Goal: Task Accomplishment & Management: Use online tool/utility

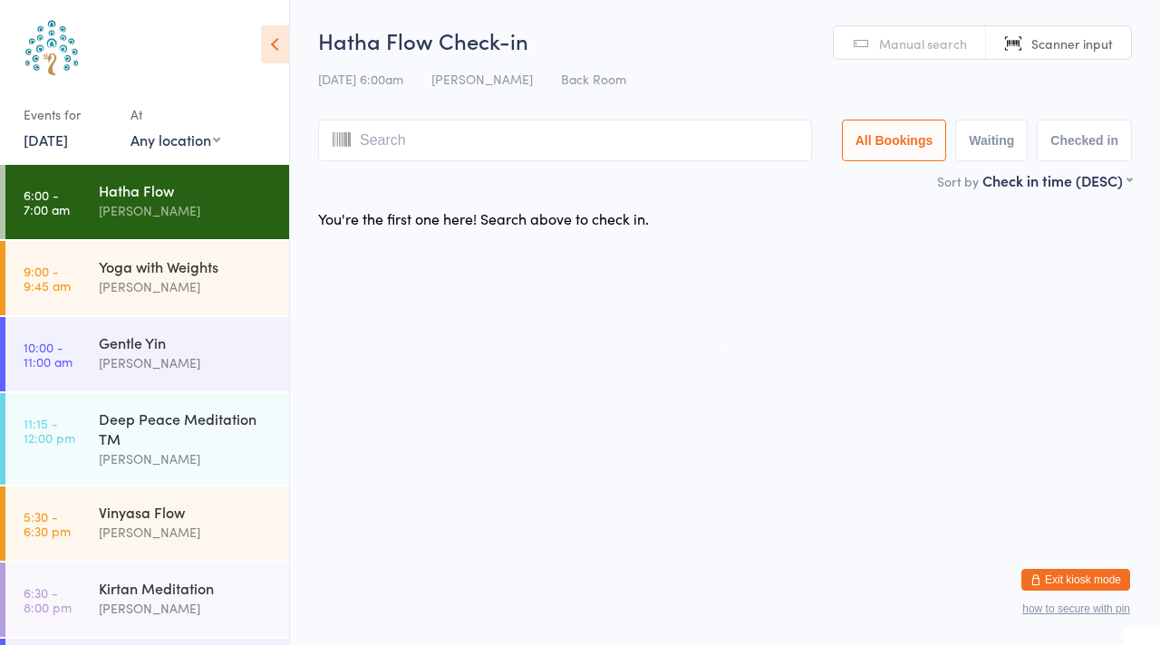
click at [103, 148] on div "Events for [DATE] D Oct, YYYY [DATE] Sun Mon Tue Wed Thu Fri Sat 40 28 29 30 01…" at bounding box center [68, 126] width 89 height 53
click at [68, 146] on link "[DATE]" at bounding box center [46, 140] width 44 height 20
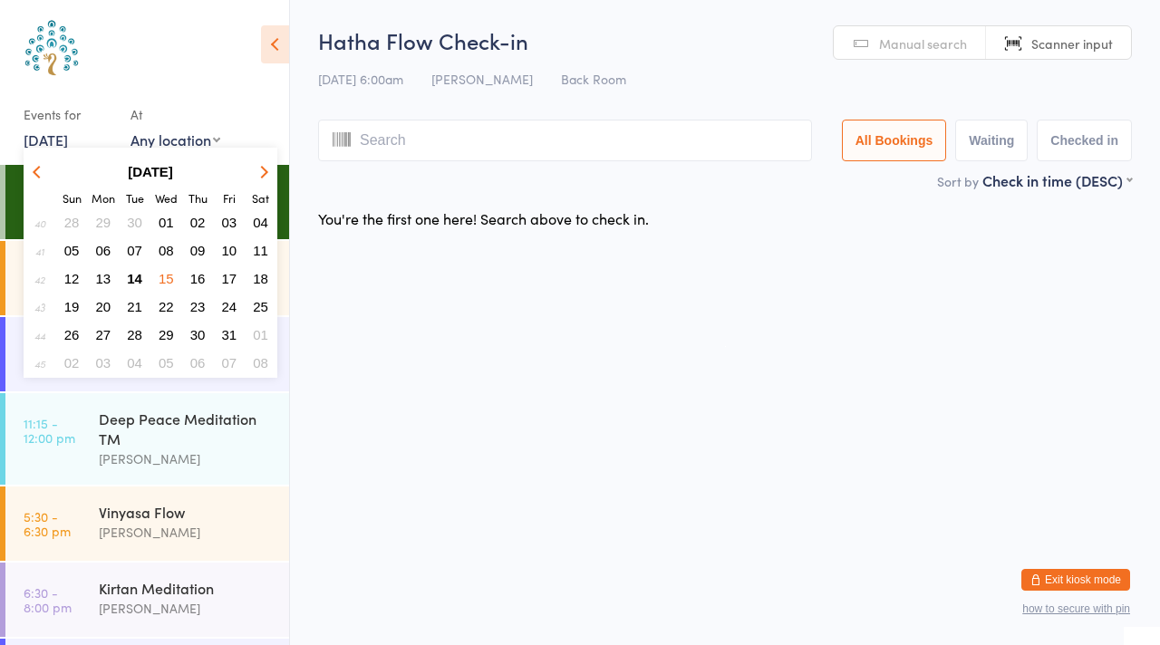
click at [165, 249] on span "08" at bounding box center [166, 250] width 15 height 15
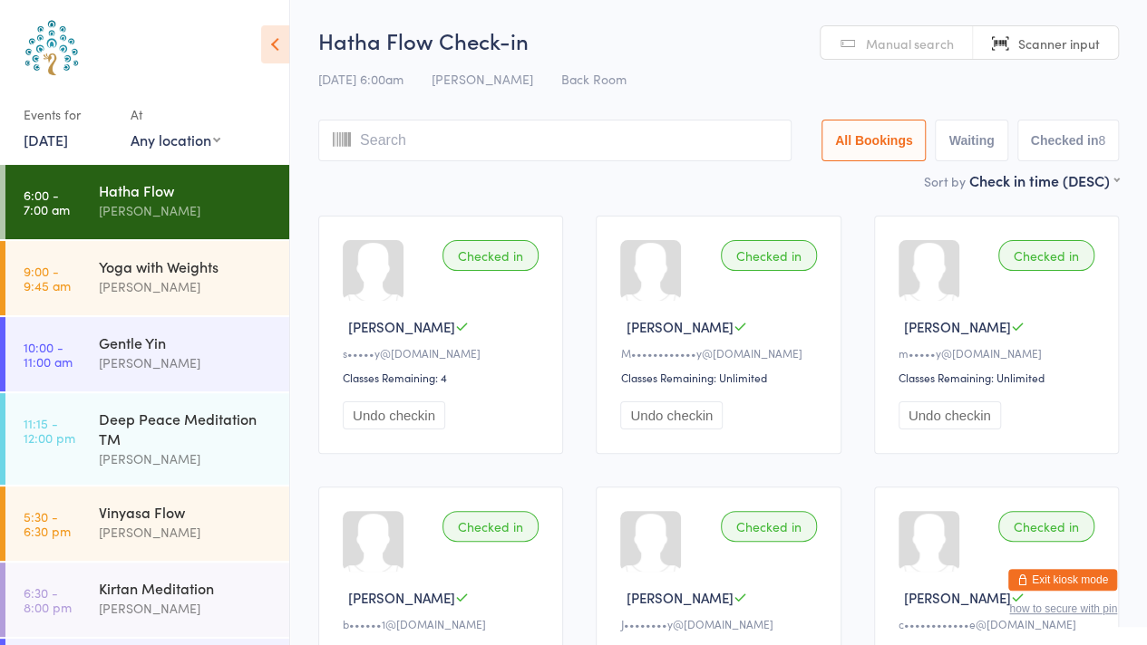
click at [68, 141] on link "[DATE]" at bounding box center [46, 140] width 44 height 20
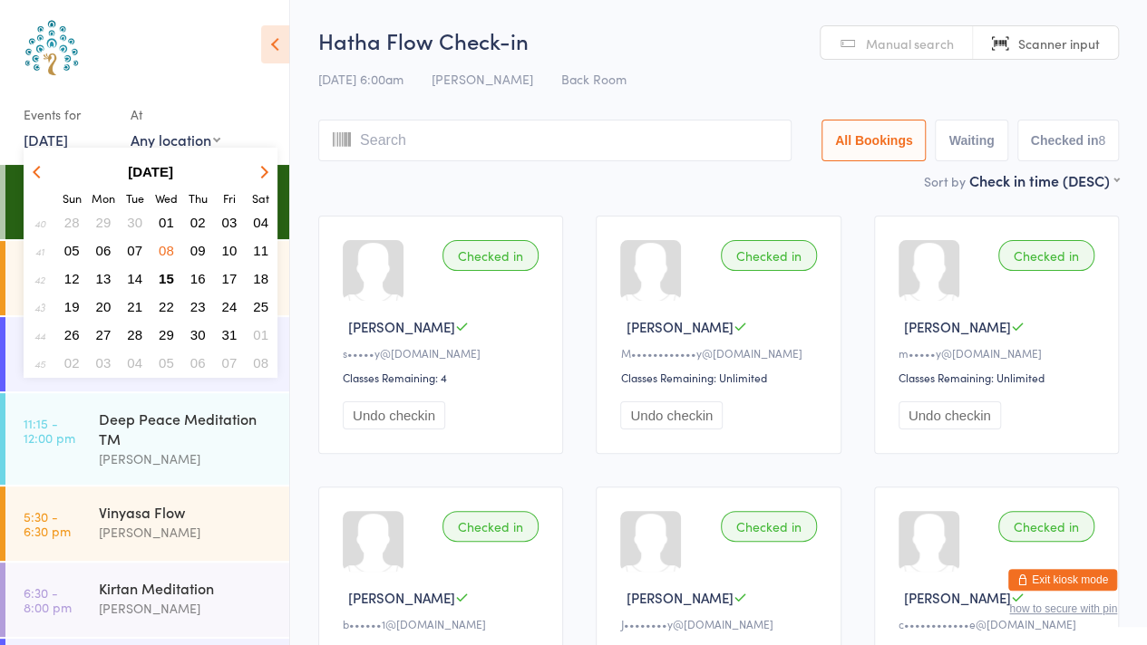
click at [199, 247] on span "09" at bounding box center [197, 250] width 15 height 15
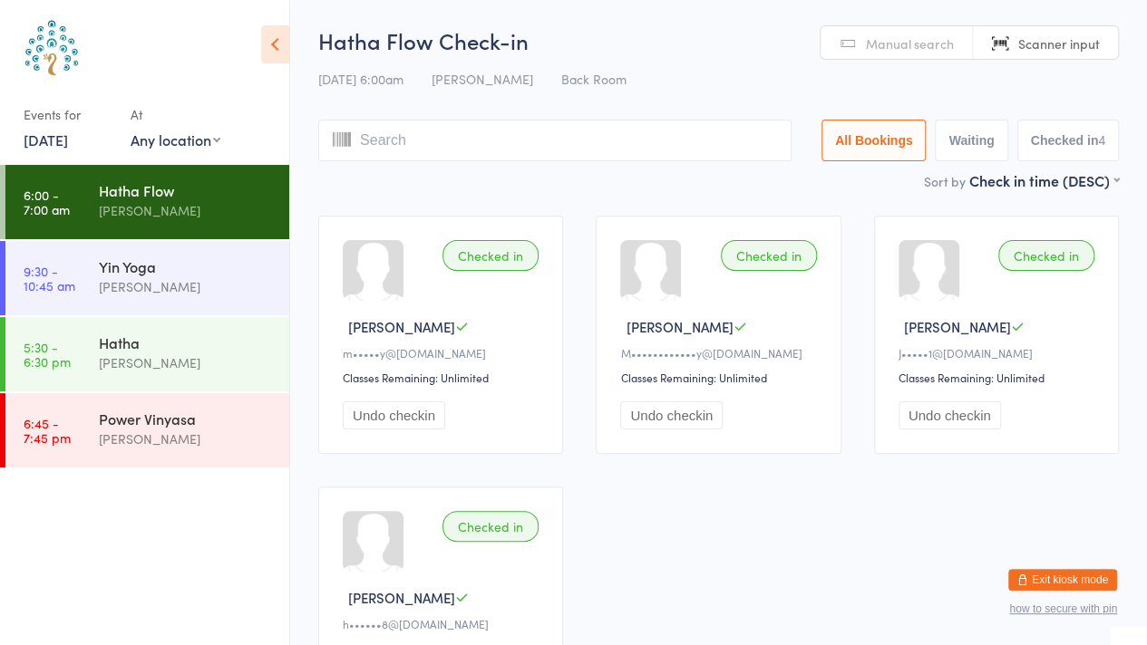
click at [62, 143] on link "[DATE]" at bounding box center [46, 140] width 44 height 20
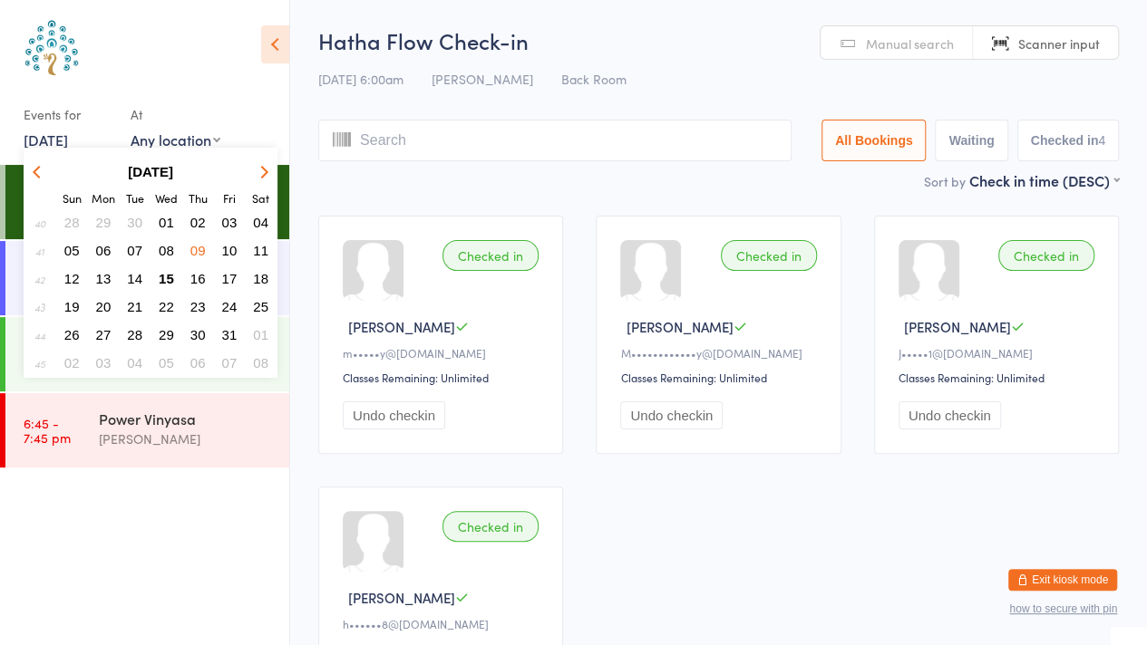
click at [103, 278] on span "13" at bounding box center [103, 278] width 15 height 15
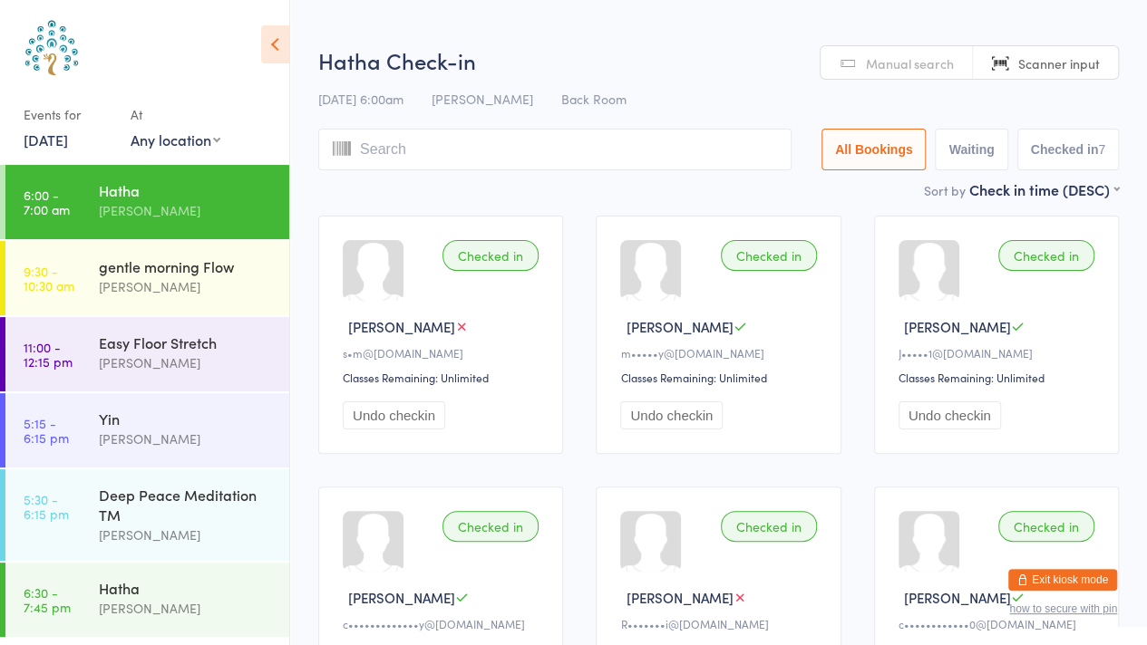
click at [68, 139] on link "[DATE]" at bounding box center [46, 140] width 44 height 20
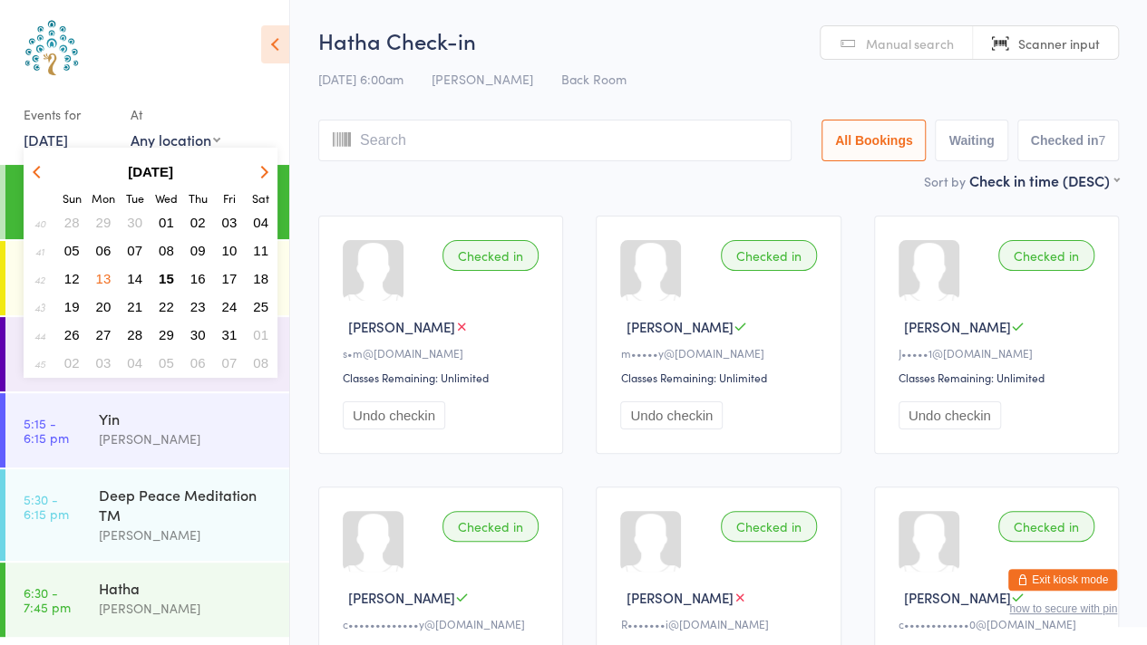
click at [132, 277] on span "14" at bounding box center [134, 278] width 15 height 15
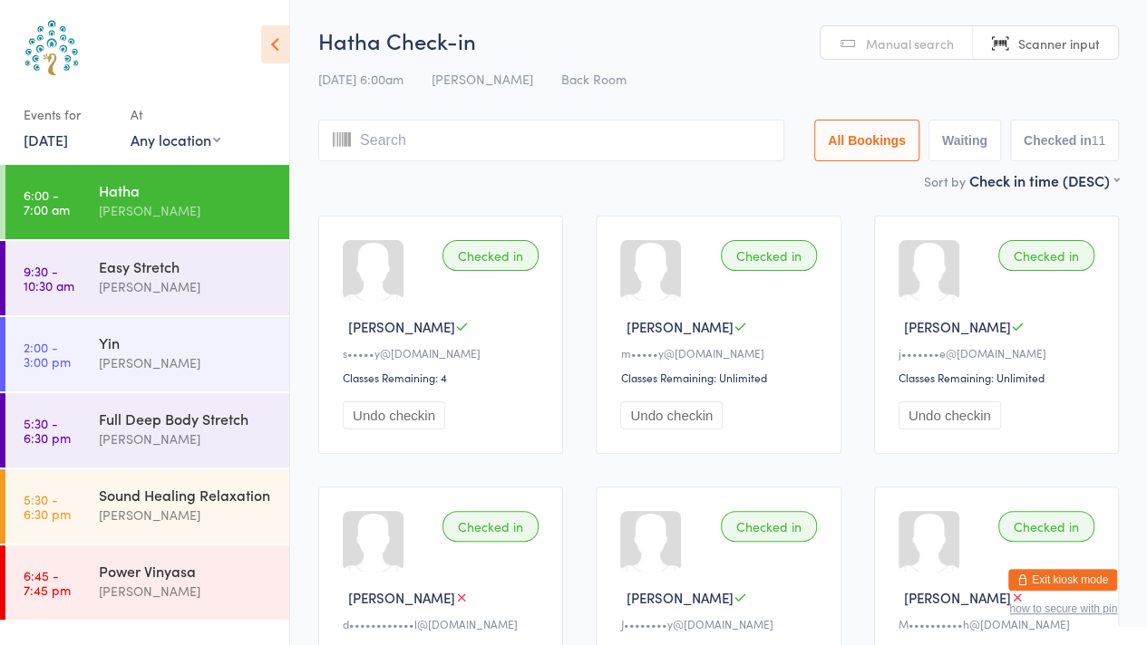
click at [68, 141] on link "[DATE]" at bounding box center [46, 140] width 44 height 20
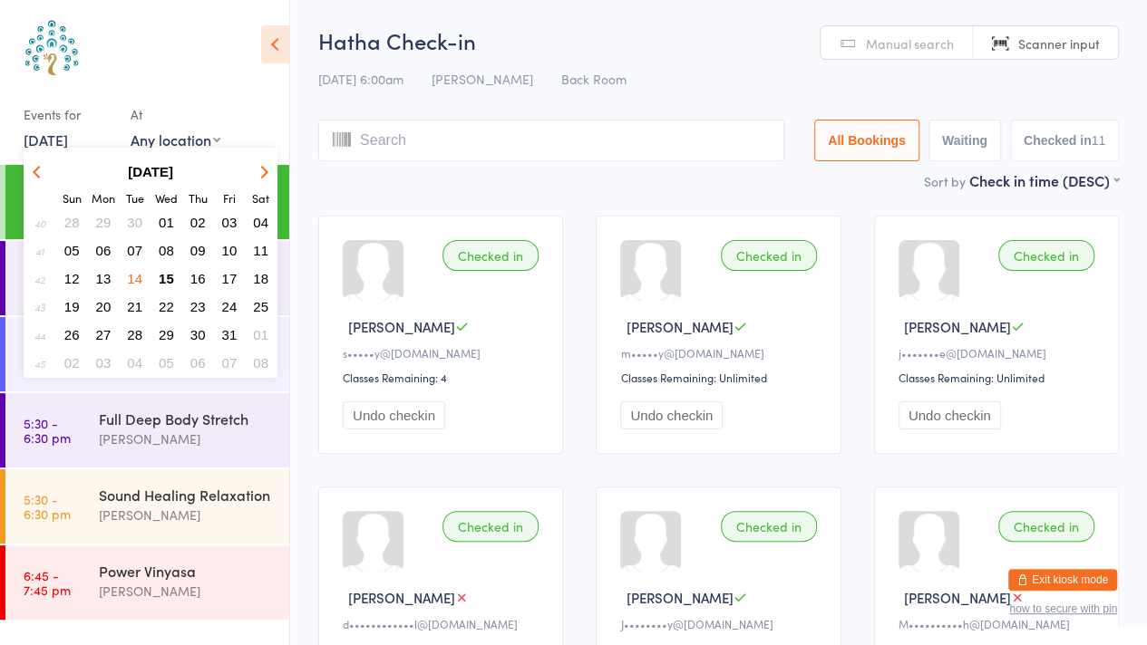
click at [170, 276] on span "15" at bounding box center [166, 278] width 15 height 15
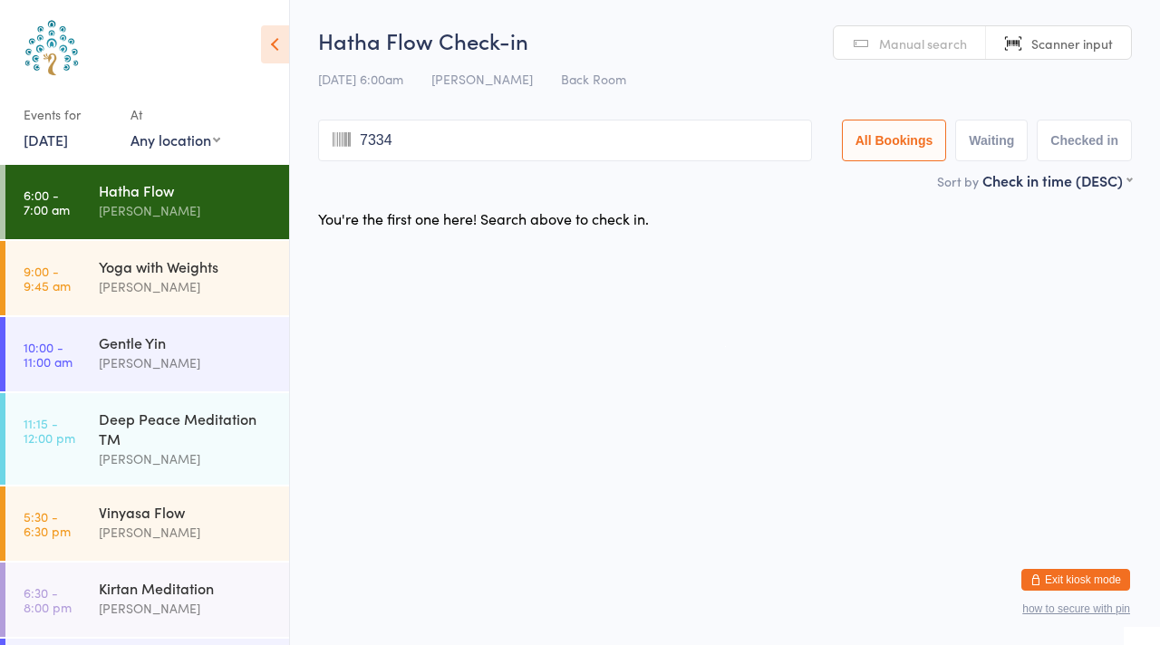
type input "7334"
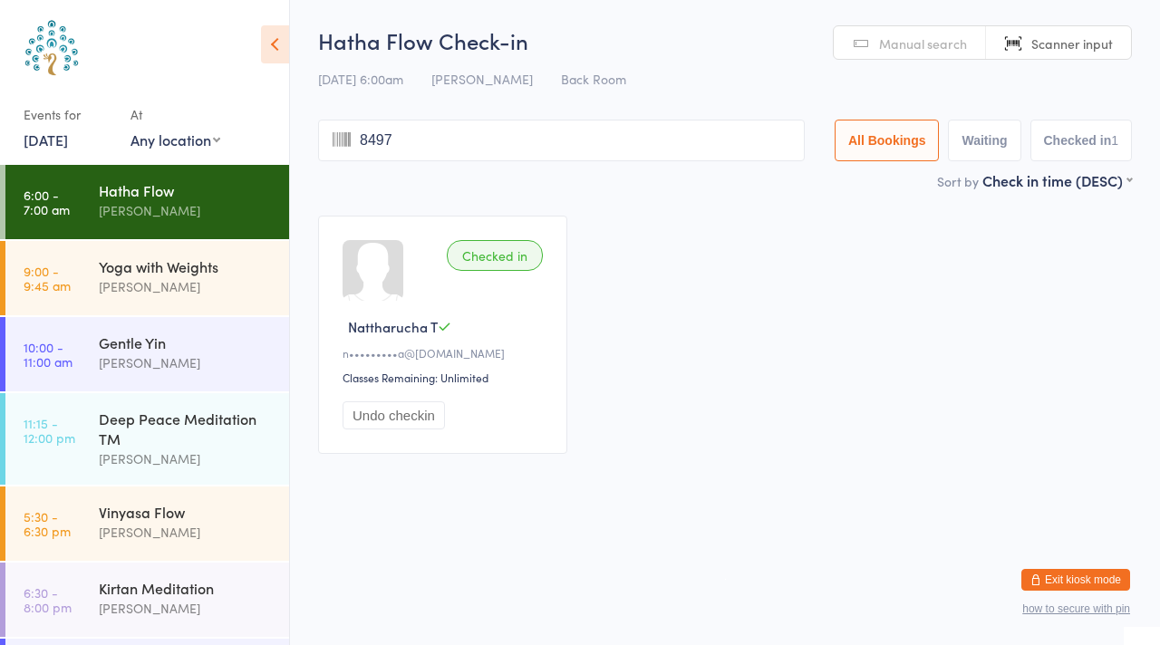
type input "8497"
type input "6405"
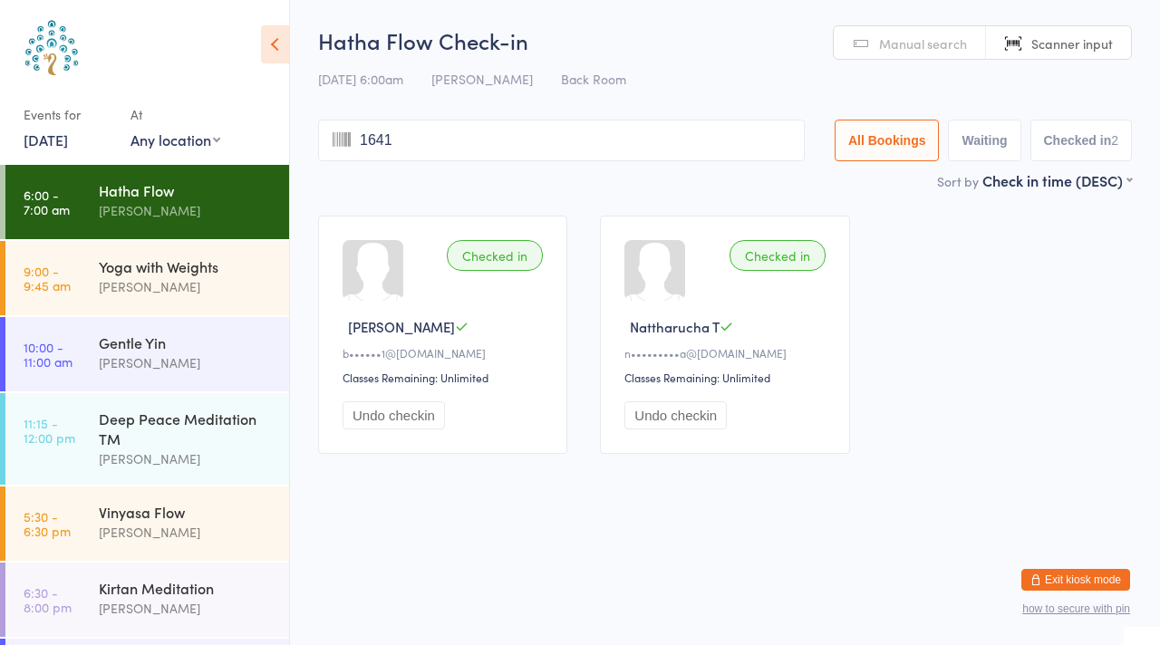
type input "1641"
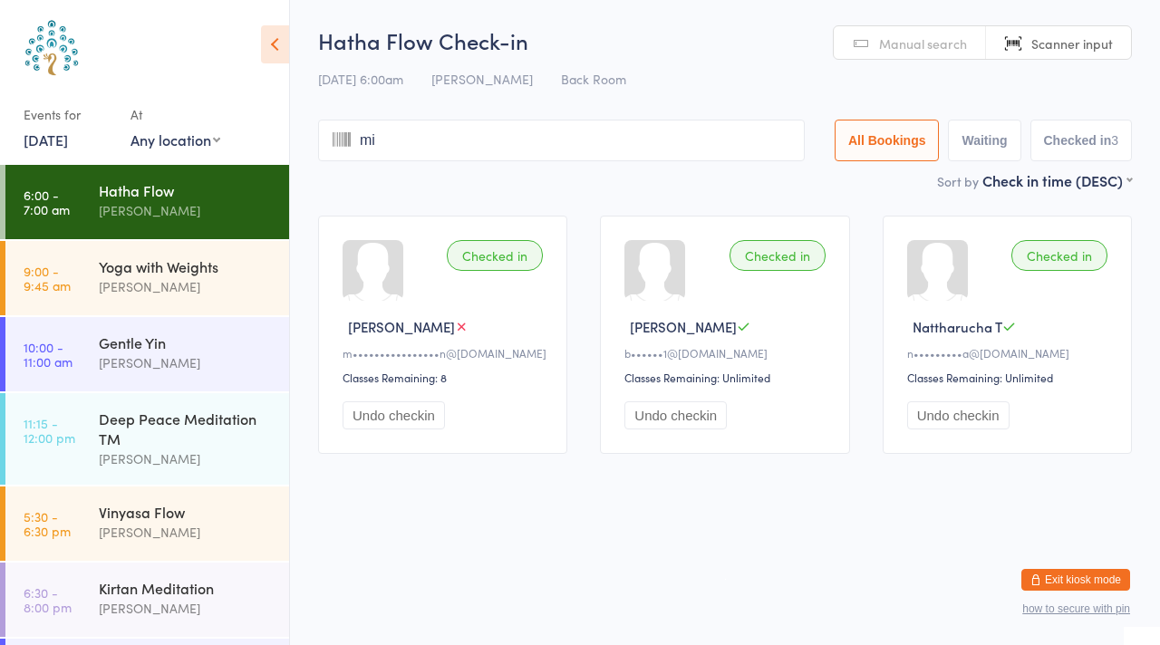
type input "mic"
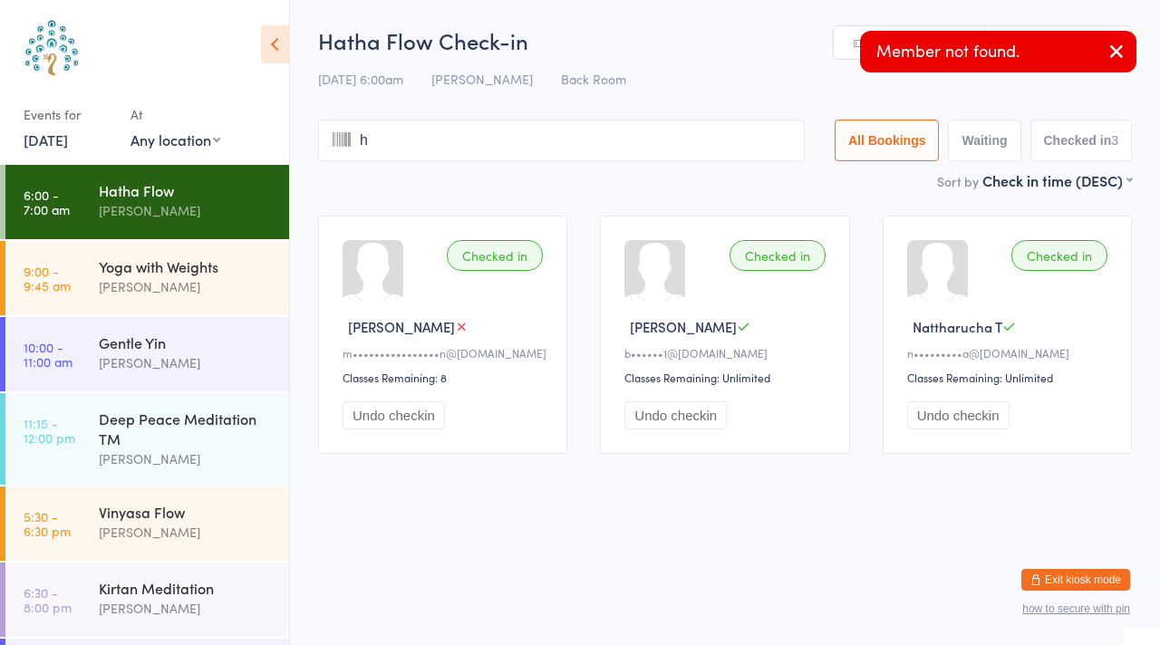
type input "ha"
type input "e"
click at [1114, 53] on icon "button" at bounding box center [1117, 51] width 22 height 23
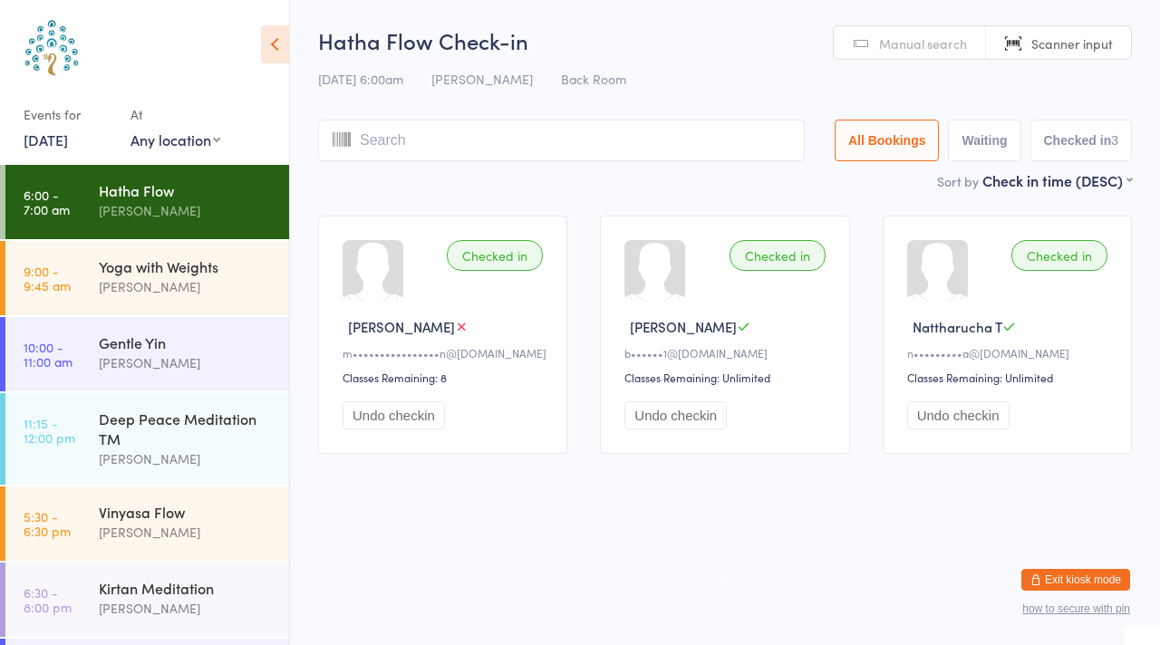
click at [419, 138] on input "search" at bounding box center [561, 141] width 487 height 42
click at [935, 42] on span "Manual search" at bounding box center [923, 43] width 88 height 18
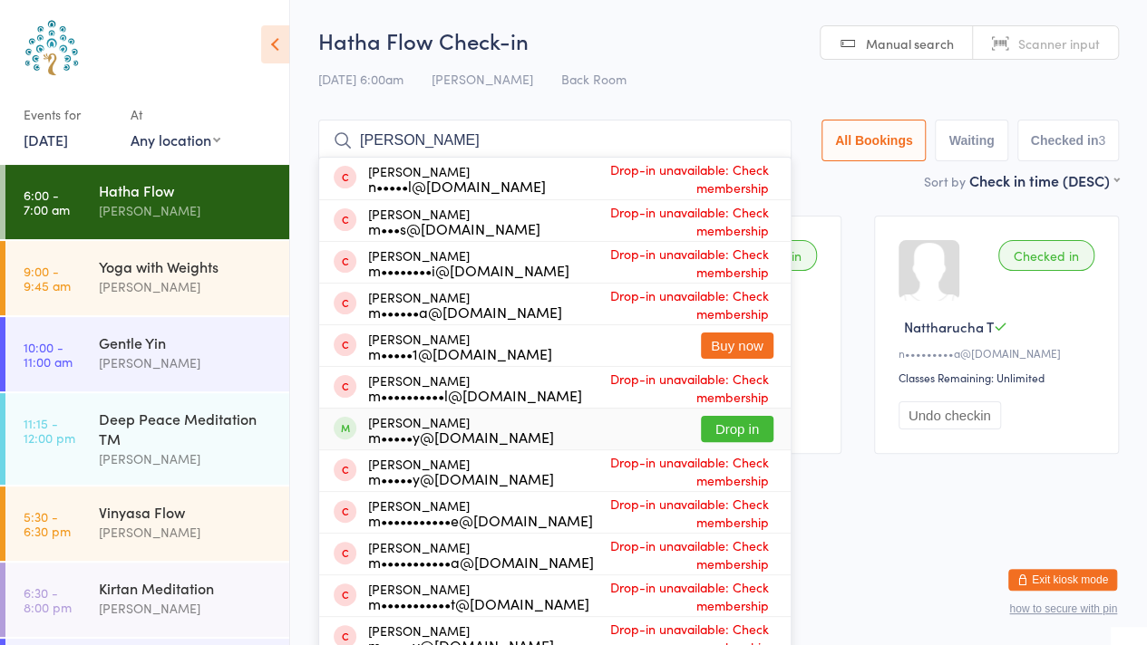
type input "[PERSON_NAME]"
click at [742, 427] on button "Drop in" at bounding box center [737, 429] width 73 height 26
